Goal: Transaction & Acquisition: Purchase product/service

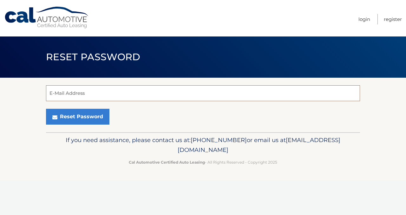
click at [92, 95] on input "E-Mail Address" at bounding box center [203, 93] width 314 height 16
type input "vill1437@aol.com"
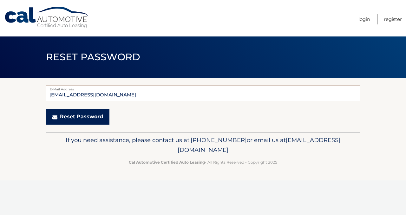
click at [71, 117] on button "Reset Password" at bounding box center [77, 117] width 63 height 16
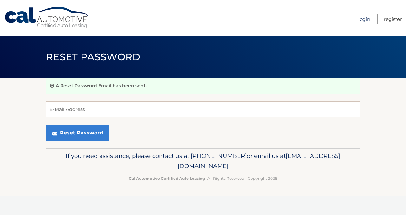
click at [366, 20] on link "Login" at bounding box center [365, 19] width 12 height 10
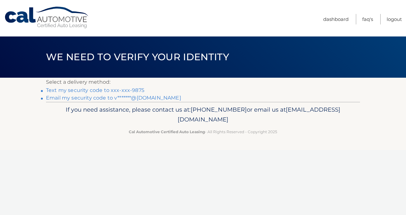
click at [128, 90] on link "Text my security code to xxx-xxx-9875" at bounding box center [95, 90] width 98 height 6
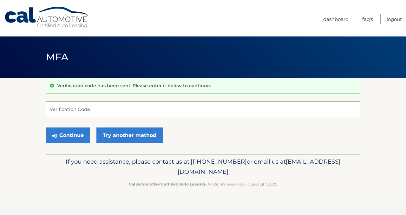
click at [112, 110] on input "Verification Code" at bounding box center [203, 110] width 314 height 16
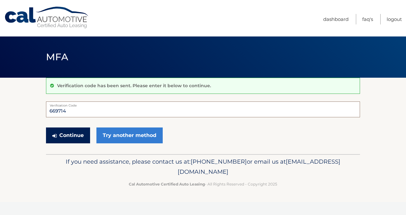
type input "669714"
click at [74, 133] on button "Continue" at bounding box center [68, 136] width 44 height 16
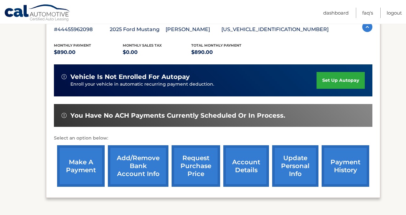
scroll to position [120, 0]
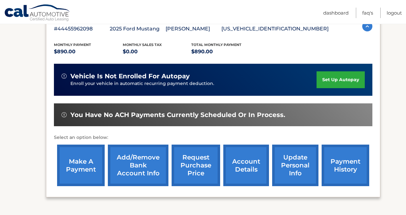
click at [87, 163] on link "make a payment" at bounding box center [81, 166] width 48 height 42
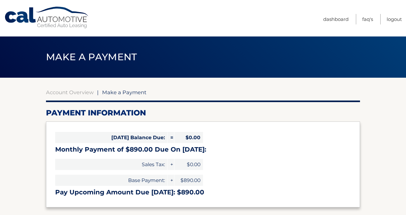
select select "Y2M4ODdiMmYtMGM5MS00ODFiLWIxZDgtYjA4ZWMwYTY3MWE4"
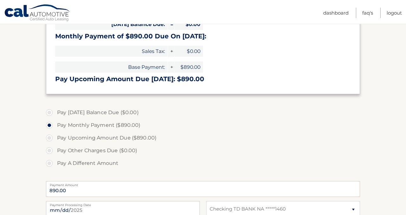
scroll to position [114, 0]
click at [50, 137] on label "Pay Upcoming Amount Due ($890.00)" at bounding box center [203, 137] width 314 height 13
click at [50, 137] on input "Pay Upcoming Amount Due ($890.00)" at bounding box center [52, 136] width 6 height 10
radio input "true"
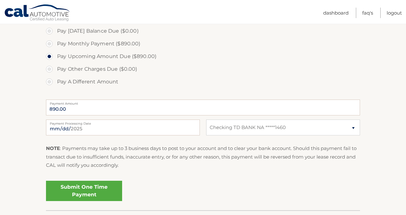
scroll to position [196, 0]
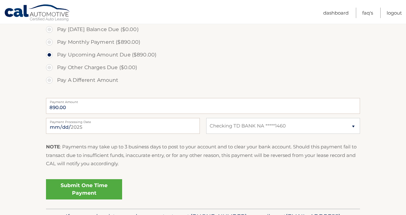
click at [87, 188] on link "Submit One Time Payment" at bounding box center [84, 189] width 76 height 20
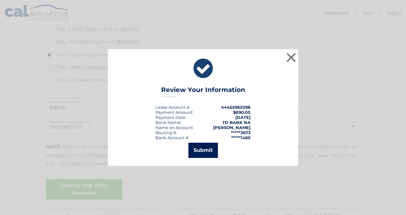
click at [207, 150] on button "Submit" at bounding box center [204, 150] width 30 height 15
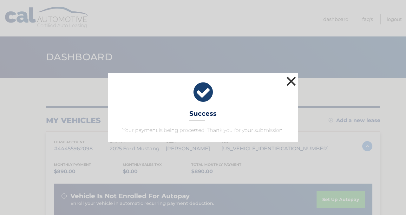
click at [293, 83] on button "×" at bounding box center [291, 81] width 13 height 13
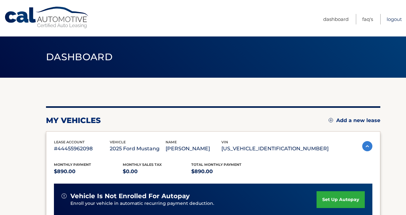
click at [393, 20] on link "Logout" at bounding box center [394, 19] width 15 height 10
